Goal: Find specific page/section: Find specific page/section

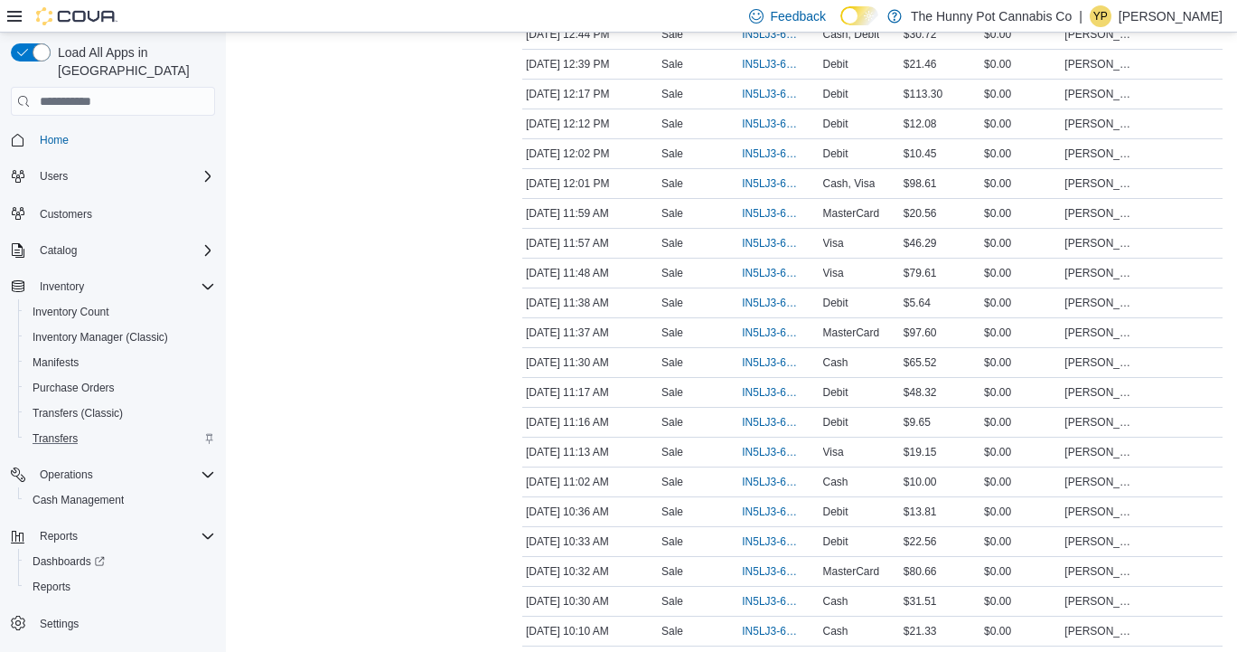
scroll to position [512, 0]
click at [80, 493] on span "Cash Management" at bounding box center [78, 500] width 91 height 14
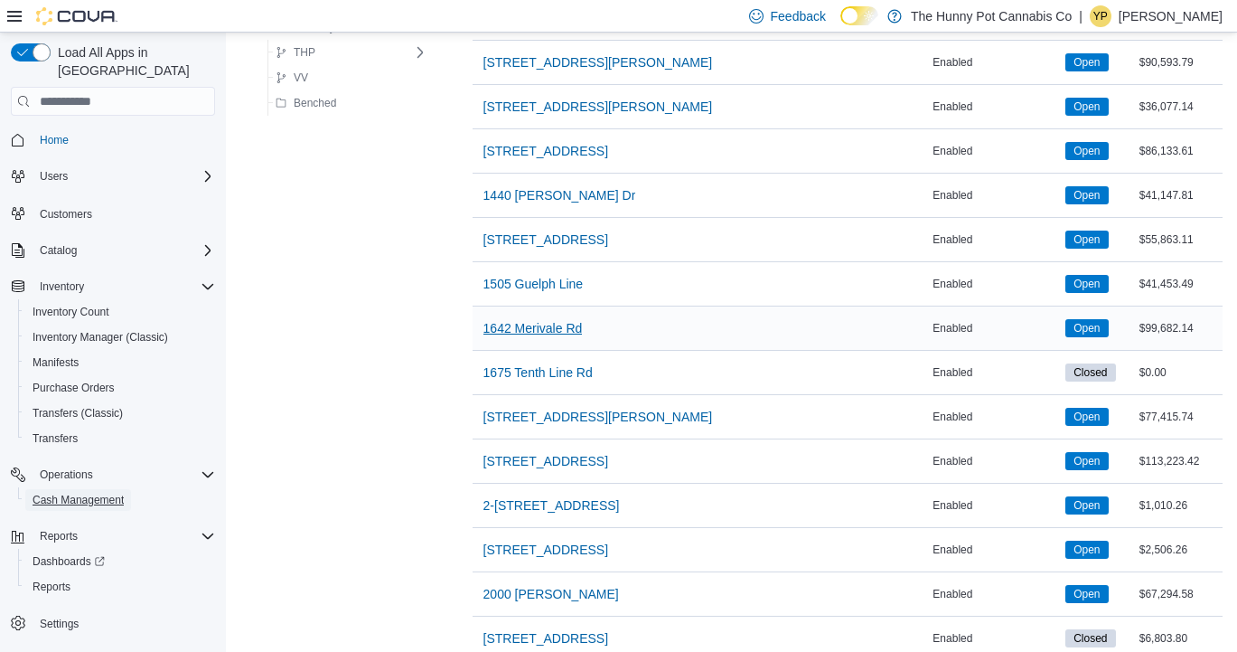
scroll to position [155, 0]
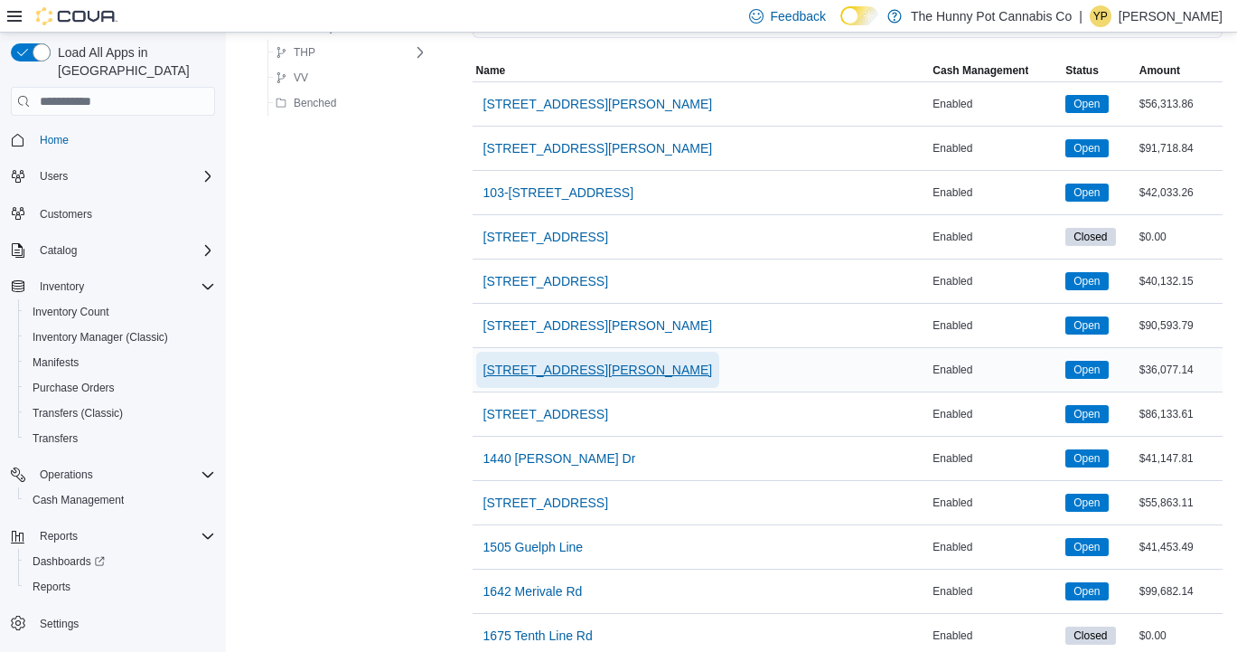
click at [518, 357] on span "[STREET_ADDRESS][PERSON_NAME]" at bounding box center [599, 370] width 230 height 36
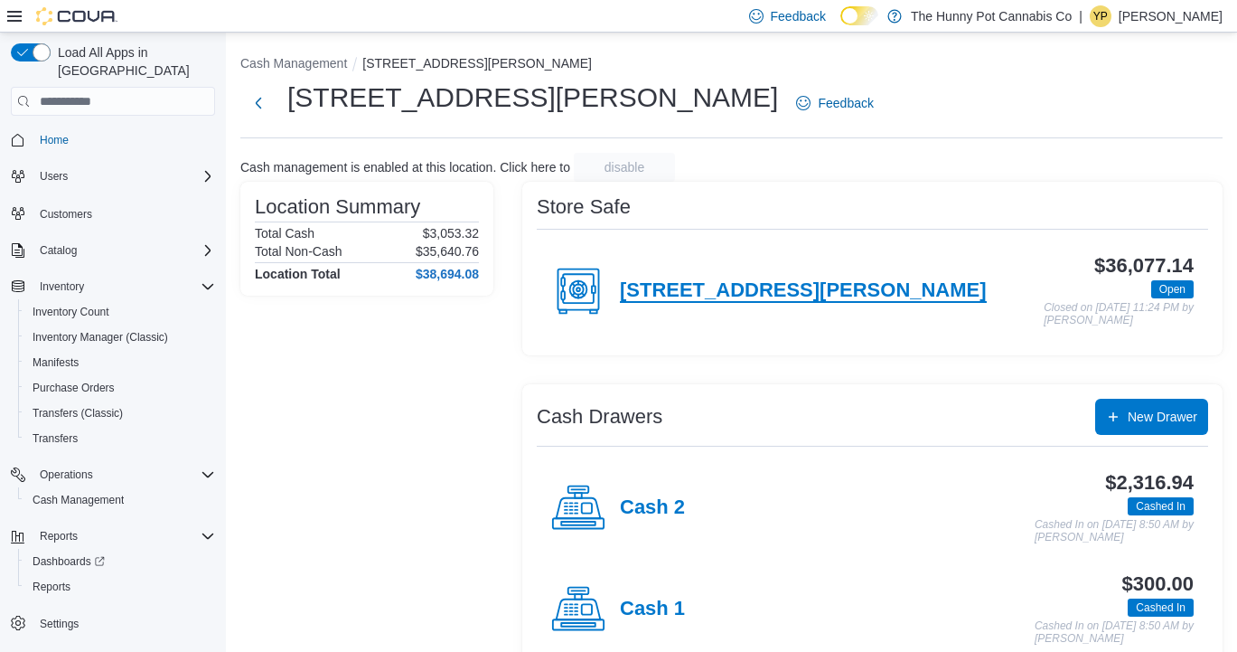
click at [651, 299] on h4 "[STREET_ADDRESS][PERSON_NAME]" at bounding box center [803, 290] width 367 height 23
